Goal: Find specific page/section: Find specific page/section

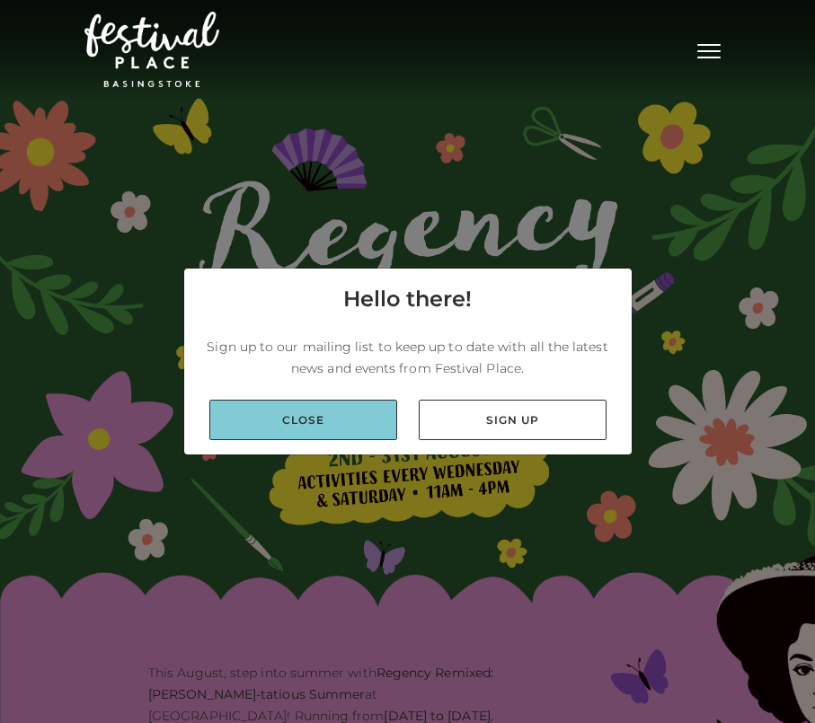
click at [339, 417] on link "Close" at bounding box center [303, 420] width 188 height 40
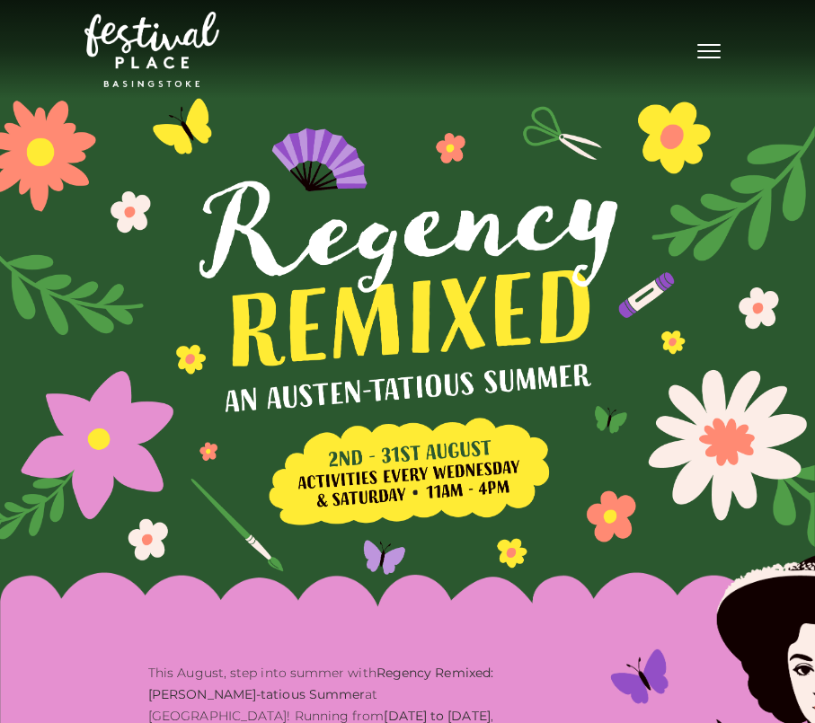
click at [710, 60] on button "Toggle navigation" at bounding box center [708, 49] width 45 height 26
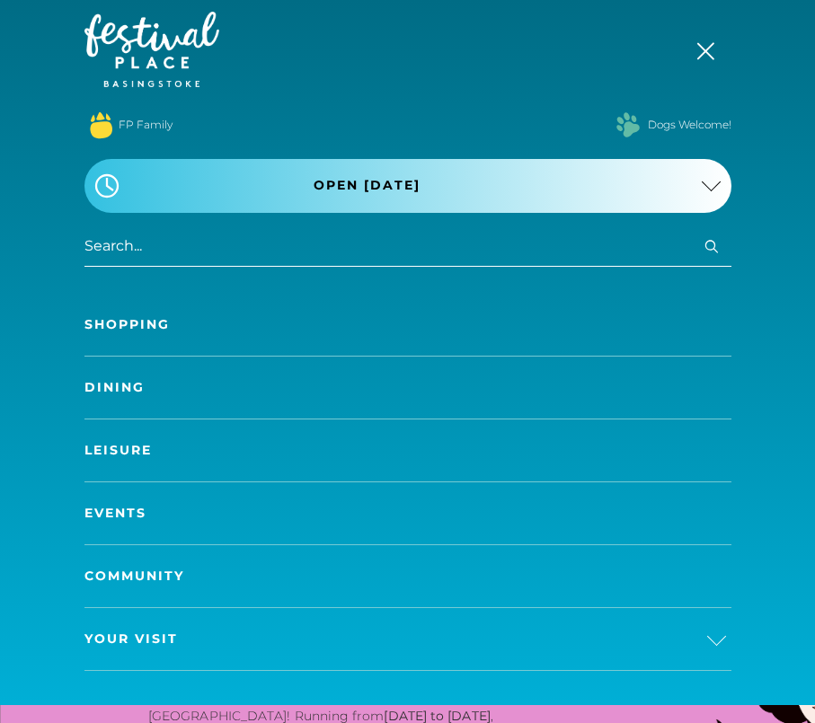
click at [122, 333] on link "Shopping" at bounding box center [407, 325] width 647 height 62
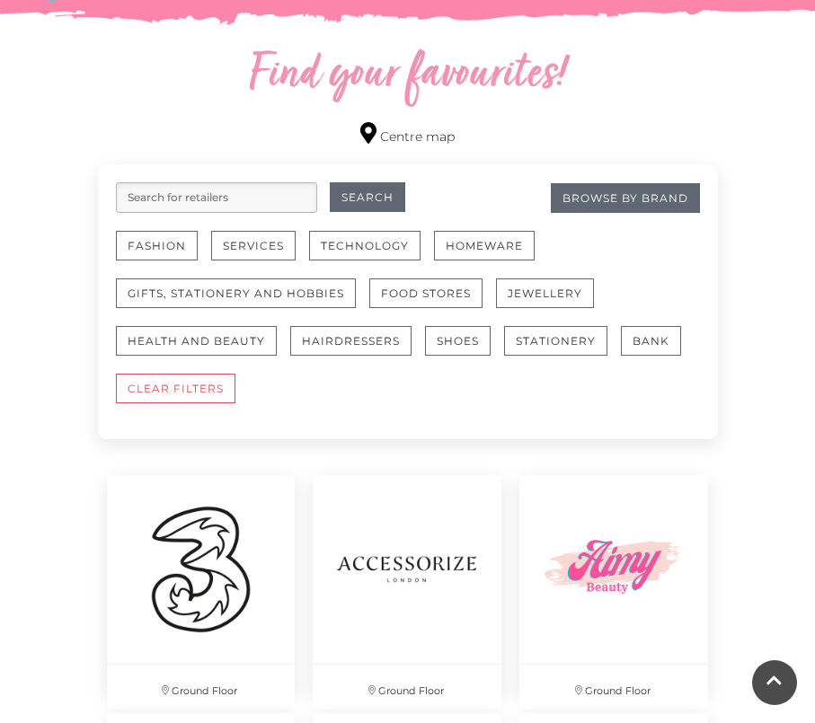
scroll to position [976, 0]
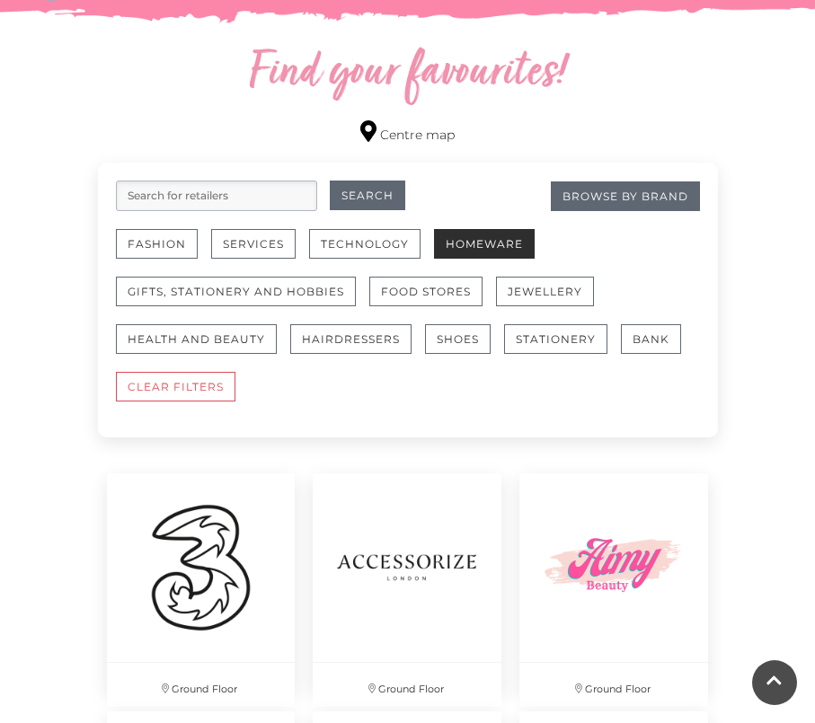
click at [484, 239] on button "Homeware" at bounding box center [484, 244] width 101 height 30
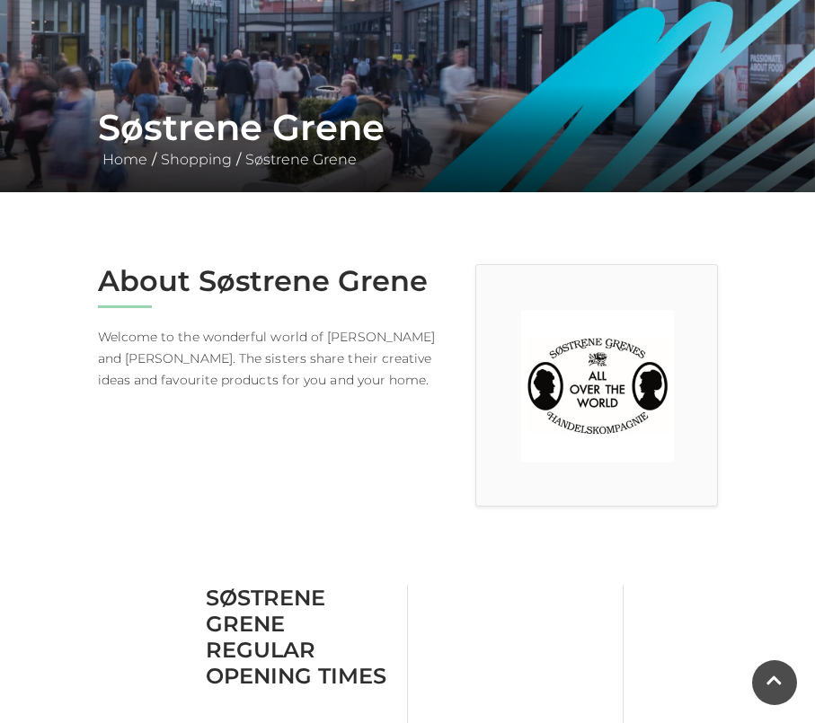
scroll to position [251, 0]
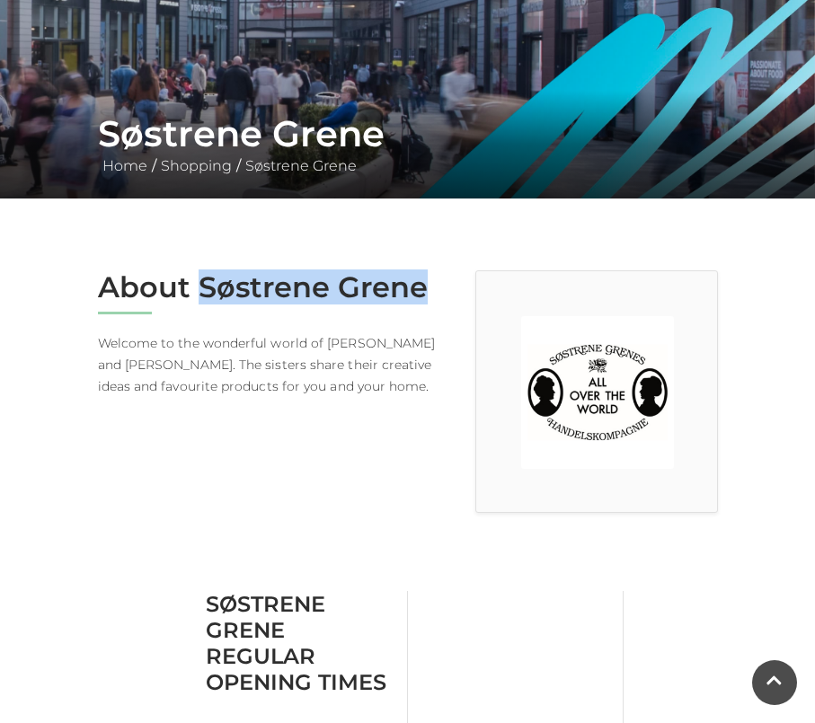
drag, startPoint x: 198, startPoint y: 278, endPoint x: 427, endPoint y: 285, distance: 229.1
click at [427, 285] on h2 "About Søstrene Grene" at bounding box center [273, 287] width 350 height 34
copy h2 "Søstrene Grene"
